Goal: Navigation & Orientation: Find specific page/section

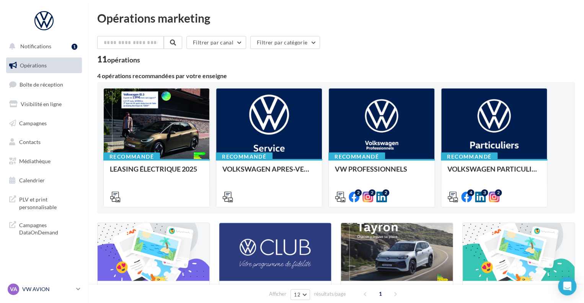
click at [64, 285] on div "VA VW AVION vw-avi-tra" at bounding box center [40, 288] width 65 height 11
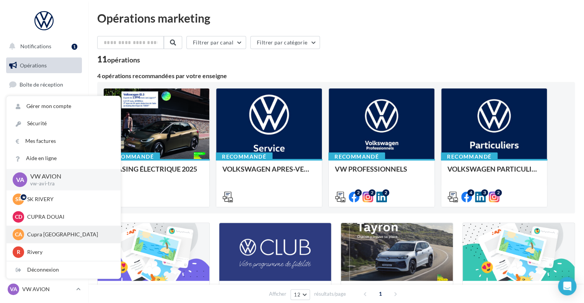
scroll to position [76, 0]
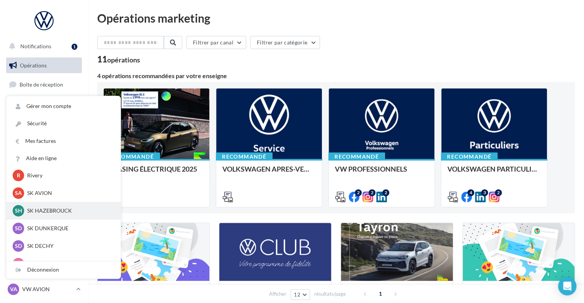
click at [55, 218] on div "SH SK HAZEBROUCK sk-haze-tra" at bounding box center [64, 211] width 114 height 18
click at [55, 212] on p "SK HAZEBROUCK" at bounding box center [69, 211] width 84 height 8
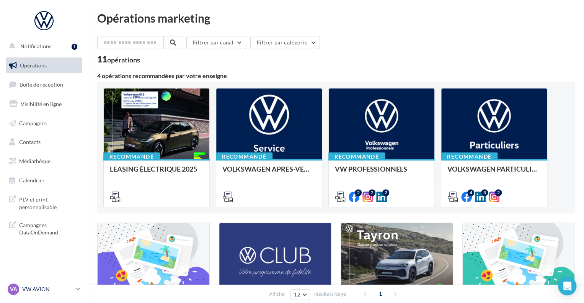
click at [71, 287] on p "VW AVION" at bounding box center [47, 289] width 51 height 8
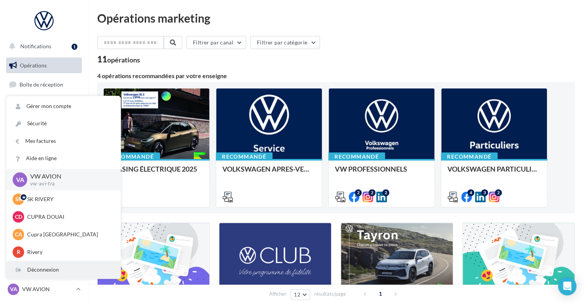
click at [50, 269] on div "Déconnexion" at bounding box center [64, 269] width 114 height 17
